Goal: Check status

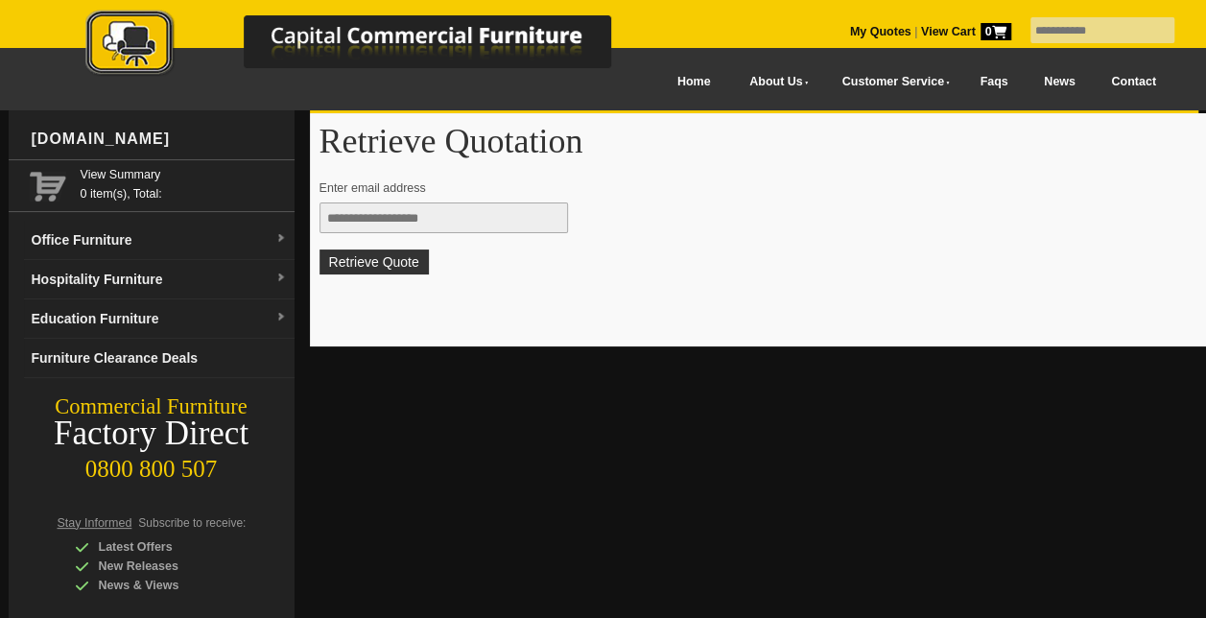
click at [458, 211] on input "text" at bounding box center [444, 217] width 249 height 31
type input "**********"
click at [361, 260] on button "Retrieve Quote" at bounding box center [374, 262] width 109 height 25
